Goal: Check status: Check status

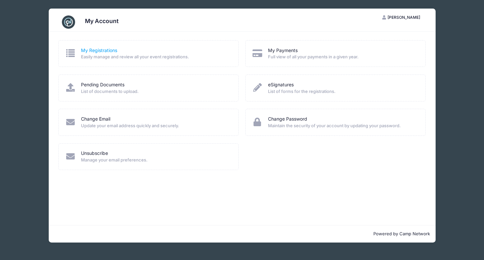
click at [113, 51] on link "My Registrations" at bounding box center [99, 50] width 36 height 7
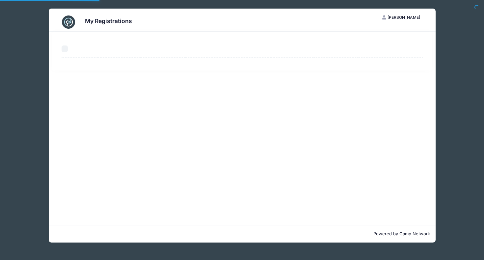
select select "50"
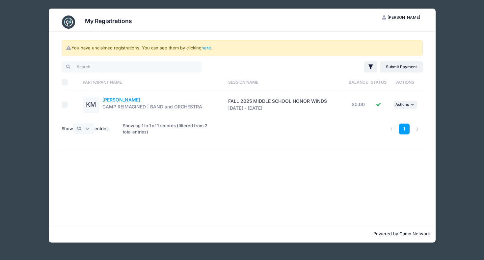
click at [118, 100] on link "Kira Makukhina" at bounding box center [121, 100] width 38 height 6
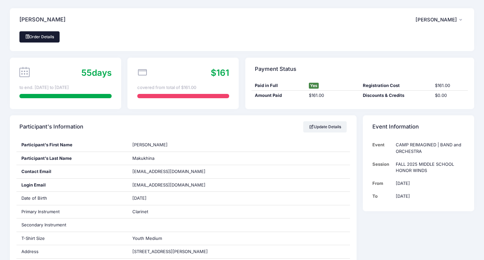
click at [49, 38] on link "Order Details" at bounding box center [39, 36] width 40 height 11
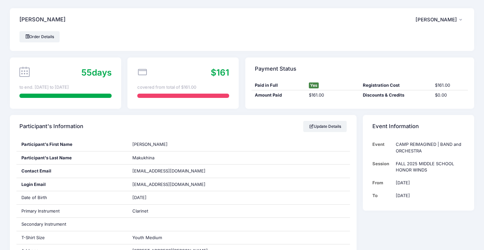
click at [458, 19] on button "SS Svetlana Senchihina" at bounding box center [439, 19] width 49 height 15
click at [273, 41] on div "Order Details" at bounding box center [241, 36] width 445 height 11
click at [51, 36] on link "Order Details" at bounding box center [39, 36] width 40 height 11
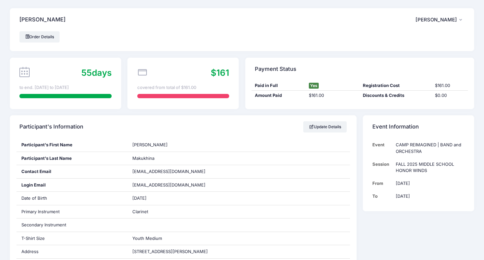
click at [26, 71] on icon at bounding box center [24, 72] width 10 height 10
click at [137, 71] on icon at bounding box center [142, 72] width 10 height 10
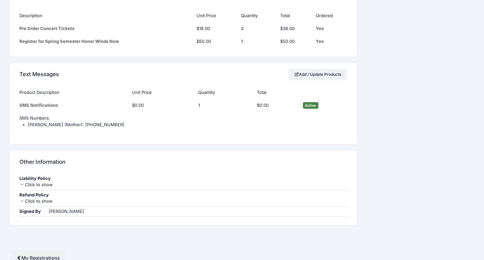
scroll to position [569, 0]
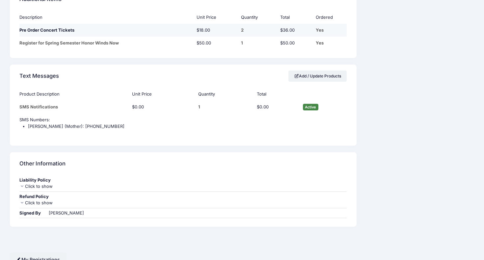
click at [192, 26] on td "Pre Order Concert Tickets" at bounding box center [106, 30] width 174 height 13
click at [201, 25] on td "$18.00" at bounding box center [215, 30] width 44 height 13
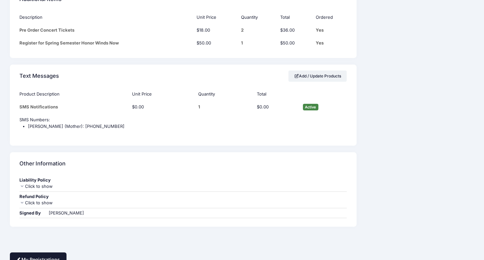
click at [30, 252] on link "My Registrations" at bounding box center [38, 259] width 57 height 14
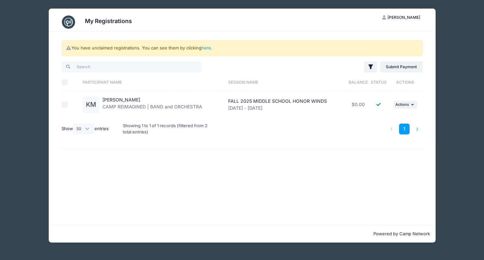
click at [417, 128] on li at bounding box center [417, 128] width 11 height 11
click at [207, 49] on link "here" at bounding box center [206, 47] width 10 height 5
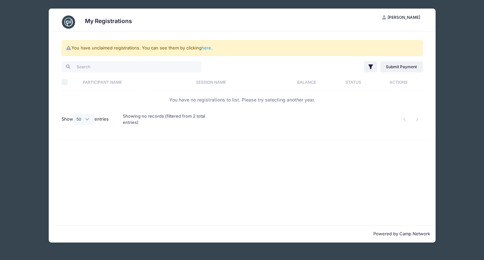
click at [142, 116] on div "Showing no records (filtered from 2 total entries)" at bounding box center [166, 119] width 86 height 21
click at [107, 119] on label "Show All 10 25 50 entries" at bounding box center [85, 119] width 47 height 11
click at [95, 119] on select "All 10 25 50" at bounding box center [84, 119] width 22 height 11
select select "-1"
click at [204, 48] on link "here" at bounding box center [206, 47] width 10 height 5
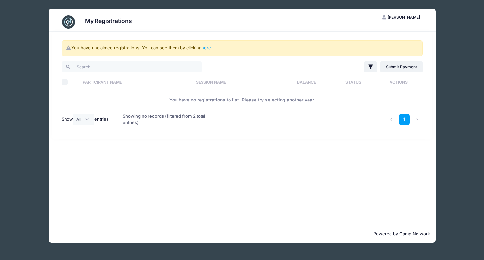
click at [285, 48] on div "You have unclaimed registrations. You can see them by clicking here ." at bounding box center [242, 48] width 361 height 16
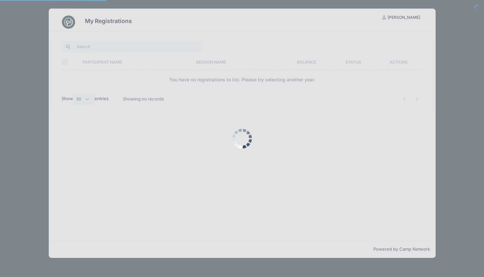
select select "50"
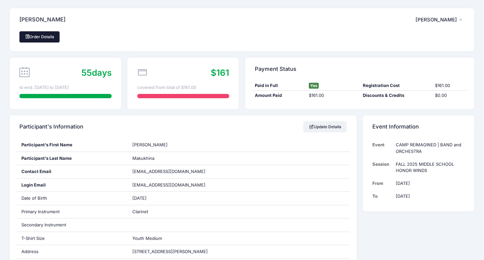
click at [41, 41] on link "Order Details" at bounding box center [39, 36] width 40 height 11
click at [458, 21] on button "SS Svetlana Senchihina" at bounding box center [439, 19] width 49 height 15
click at [407, 54] on link "Logout" at bounding box center [423, 54] width 76 height 13
